Goal: Task Accomplishment & Management: Manage account settings

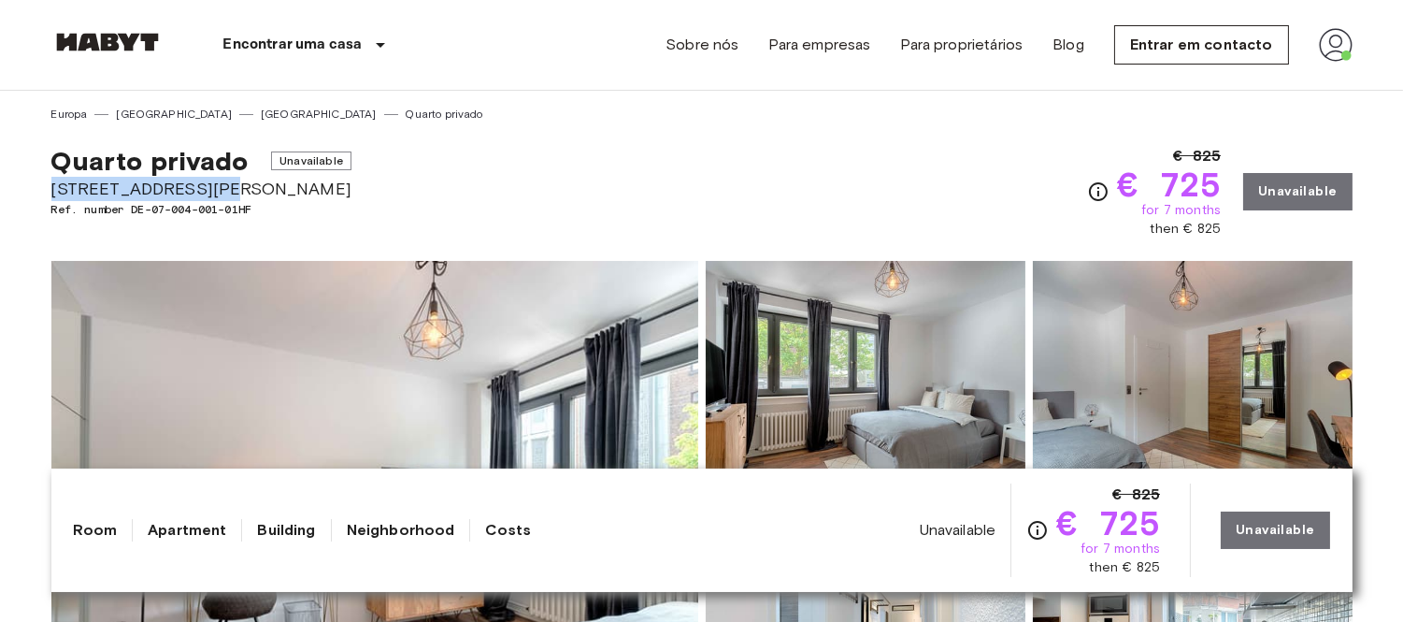
click at [1326, 48] on img at bounding box center [1336, 45] width 34 height 34
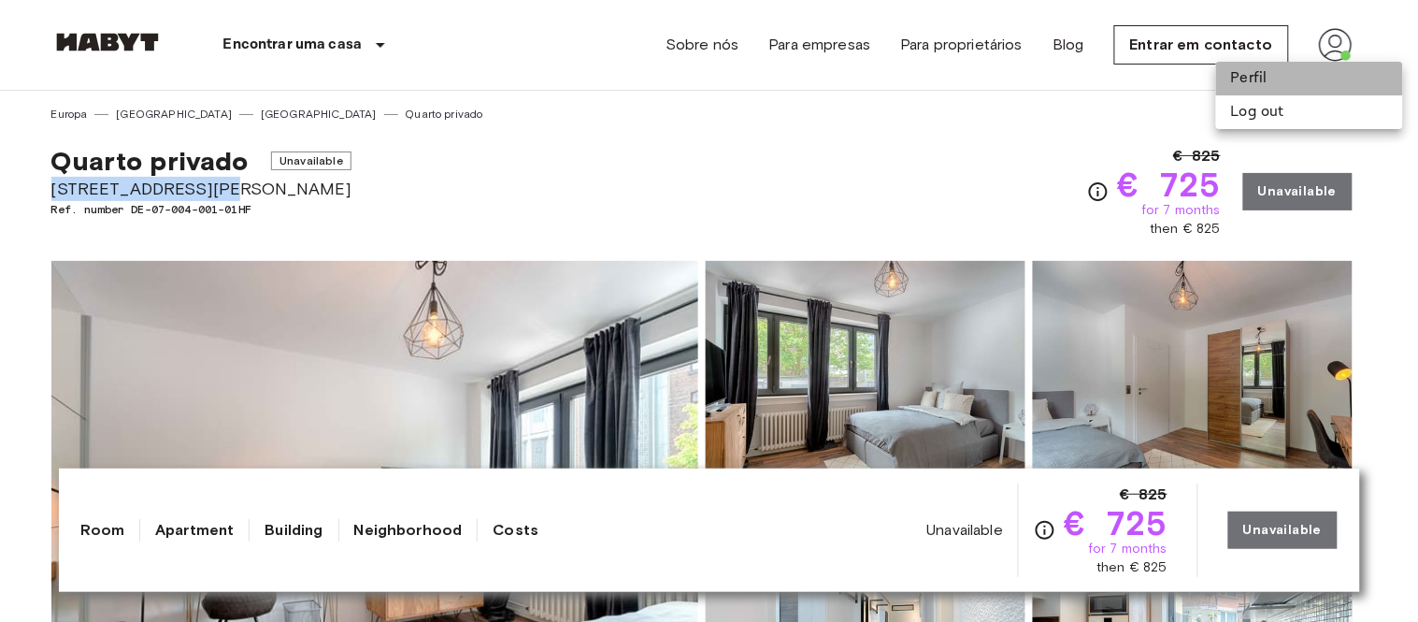
click at [1274, 80] on li "Perfil" at bounding box center [1309, 79] width 187 height 34
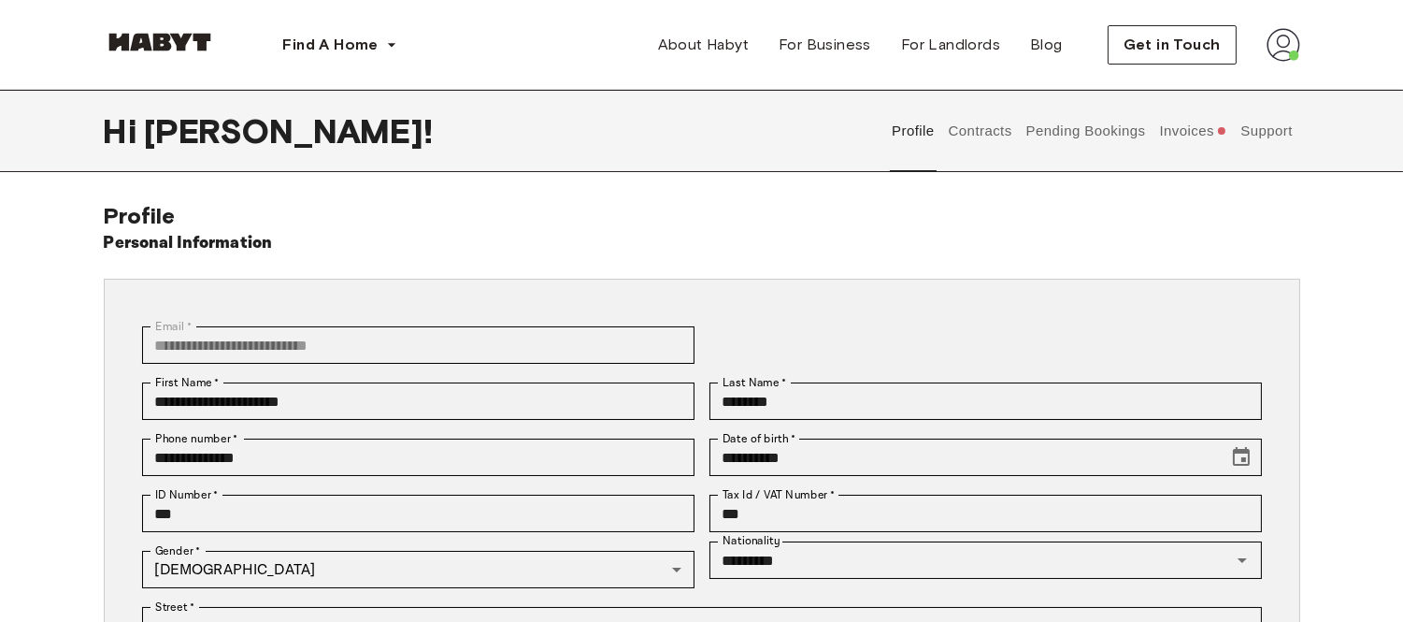
click at [1199, 151] on button "Invoices" at bounding box center [1193, 131] width 72 height 82
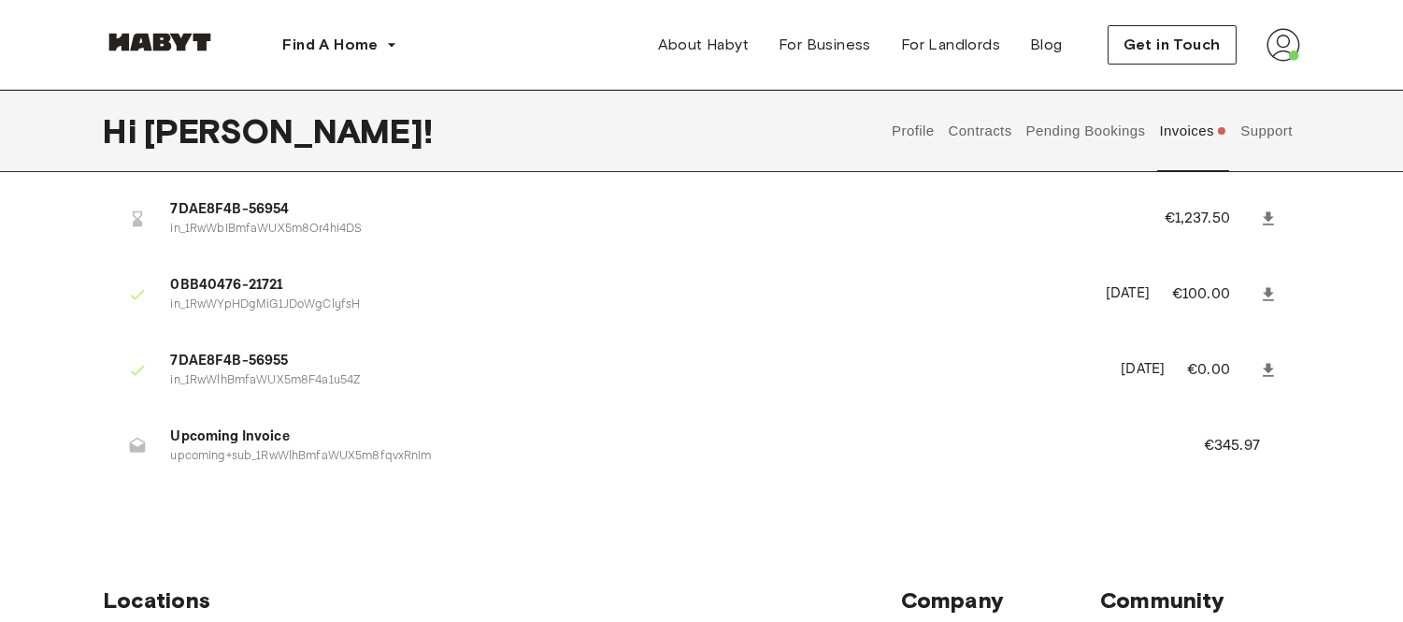
scroll to position [104, 0]
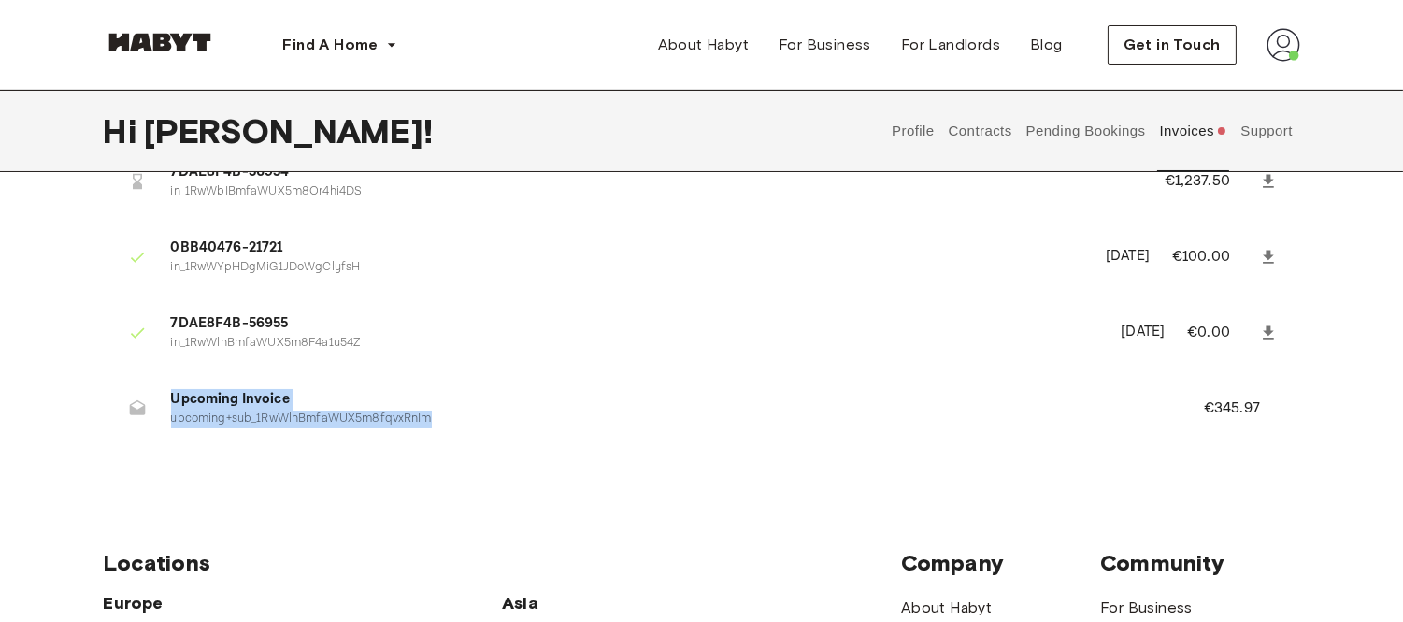
drag, startPoint x: 166, startPoint y: 395, endPoint x: 463, endPoint y: 424, distance: 297.7
click at [463, 424] on li "Upcoming Invoice upcoming+sub_1RwWlhBmfaWUX5m8fqvxRnIm €345.97" at bounding box center [702, 408] width 1197 height 65
click at [463, 424] on p "upcoming+sub_1RwWlhBmfaWUX5m8fqvxRnIm" at bounding box center [665, 419] width 988 height 18
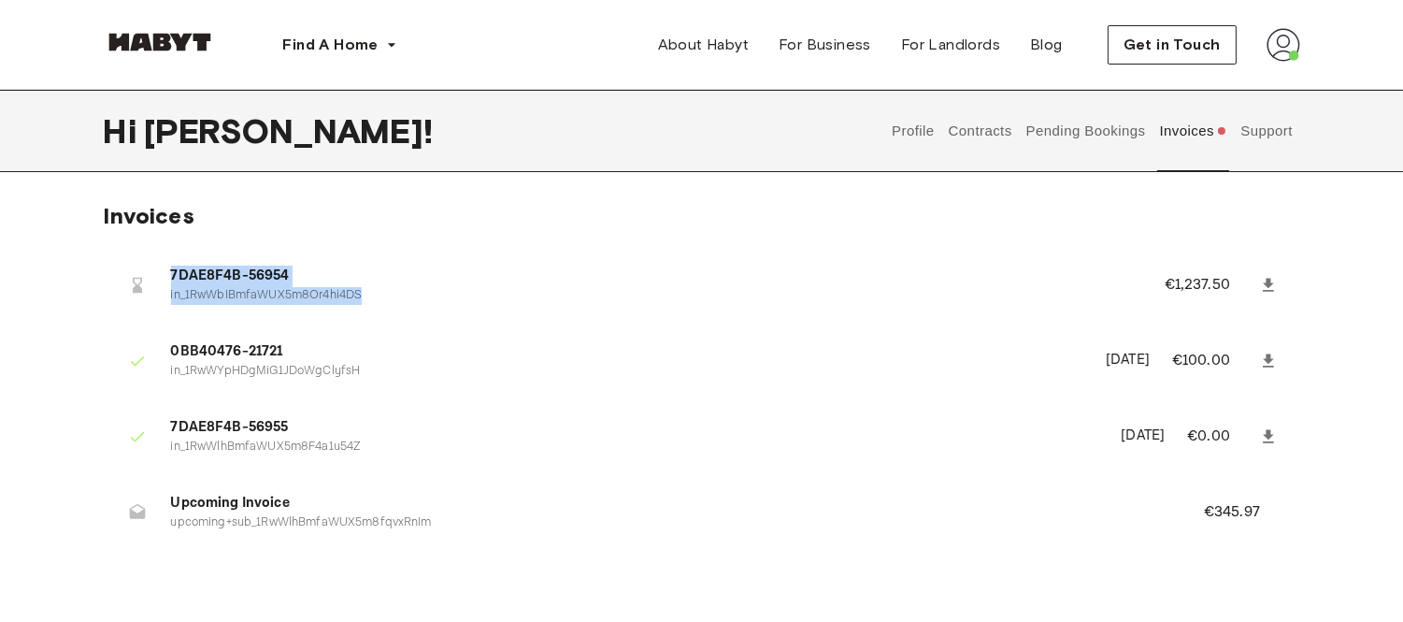
drag, startPoint x: 168, startPoint y: 274, endPoint x: 390, endPoint y: 292, distance: 222.3
click at [390, 292] on li "7DAE8F4B-56954 in_1RwWbIBmfaWUX5m8Or4hi4DS €1,237.50" at bounding box center [702, 284] width 1197 height 65
click at [390, 292] on p "in_1RwWbIBmfaWUX5m8Or4hi4DS" at bounding box center [645, 296] width 949 height 18
